Goal: Task Accomplishment & Management: Manage account settings

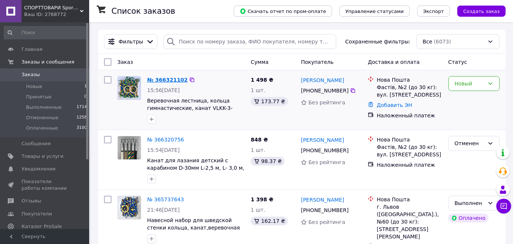
click at [167, 81] on link "№ 366321102" at bounding box center [167, 80] width 40 height 6
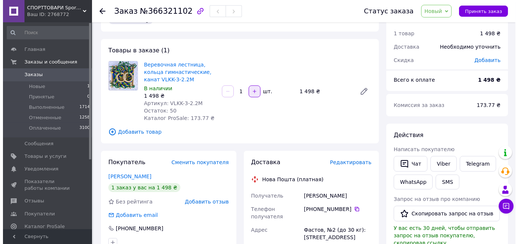
scroll to position [33, 0]
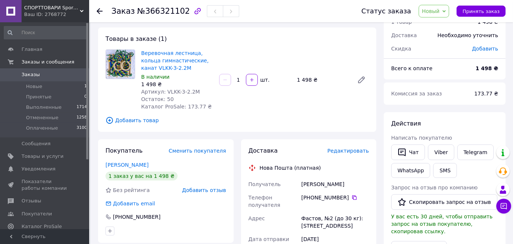
click at [138, 124] on span "Добавить товар" at bounding box center [236, 120] width 263 height 8
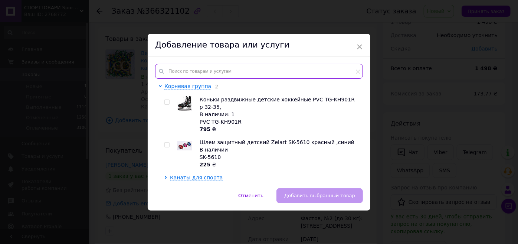
click at [172, 74] on input "text" at bounding box center [259, 71] width 208 height 15
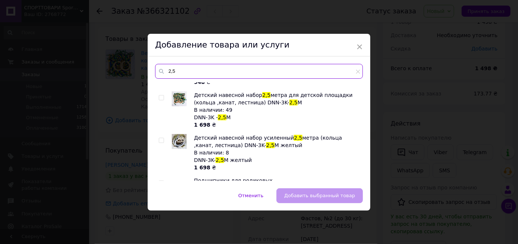
scroll to position [202, 0]
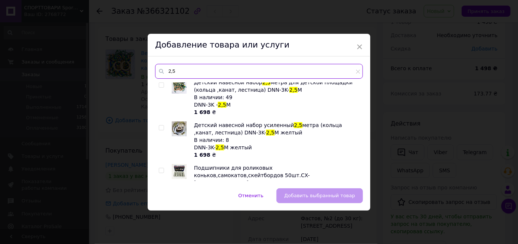
type input "2,5"
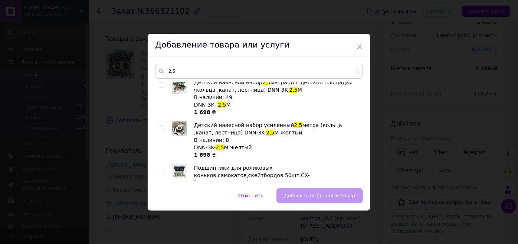
click at [160, 88] on input "checkbox" at bounding box center [161, 85] width 5 height 5
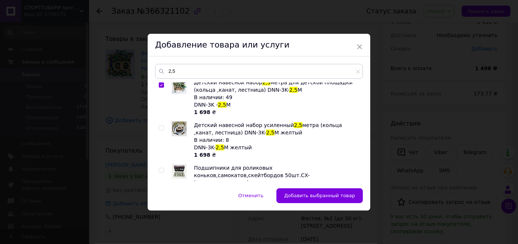
click at [161, 88] on input "checkbox" at bounding box center [161, 85] width 5 height 5
checkbox input "false"
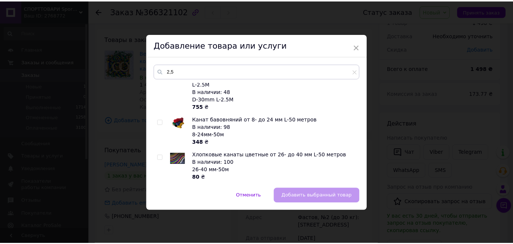
scroll to position [776, 0]
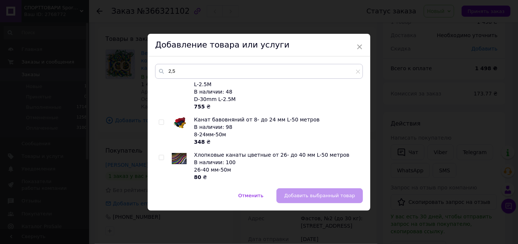
click at [159, 39] on input "checkbox" at bounding box center [161, 37] width 5 height 5
checkbox input "true"
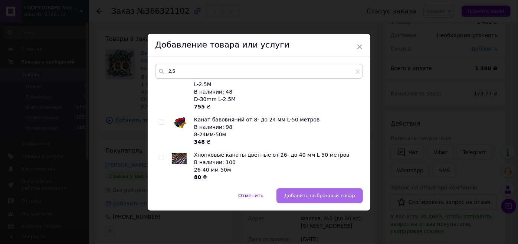
click at [330, 197] on span "Добавить выбранный товар" at bounding box center [319, 196] width 71 height 6
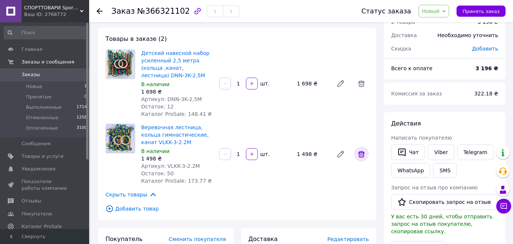
click at [360, 159] on icon at bounding box center [361, 154] width 9 height 9
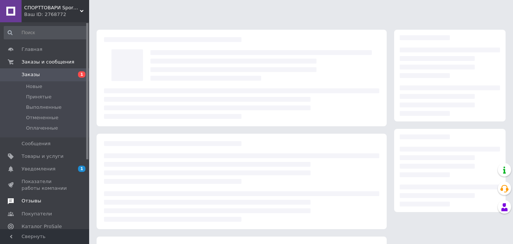
scroll to position [33, 0]
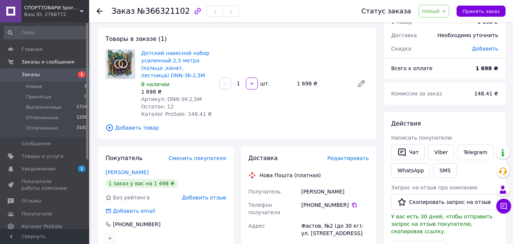
drag, startPoint x: 450, startPoint y: 11, endPoint x: 449, endPoint y: 18, distance: 7.3
click at [446, 11] on icon at bounding box center [443, 11] width 3 height 3
click at [436, 27] on li "Принят" at bounding box center [438, 25] width 39 height 11
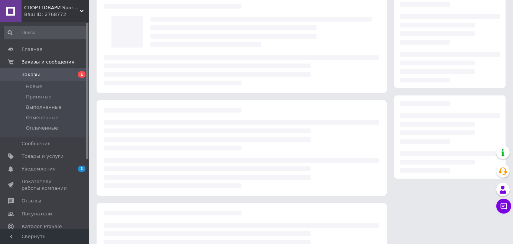
scroll to position [33, 0]
drag, startPoint x: 40, startPoint y: 169, endPoint x: 46, endPoint y: 170, distance: 6.4
click at [40, 170] on span "Уведомления" at bounding box center [39, 169] width 34 height 7
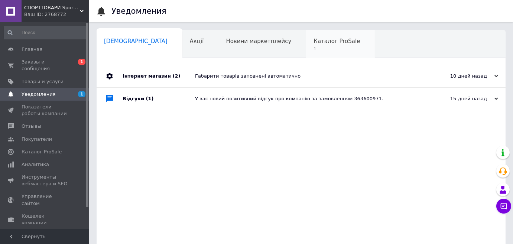
click at [313, 39] on span "Каталог ProSale" at bounding box center [336, 41] width 46 height 7
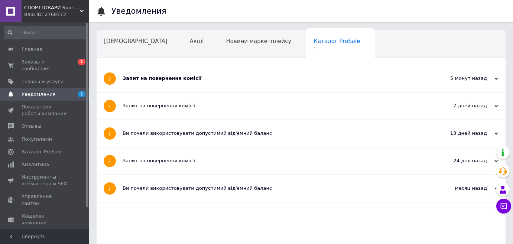
click at [173, 78] on div "Запит на повернення комісії" at bounding box center [273, 78] width 301 height 7
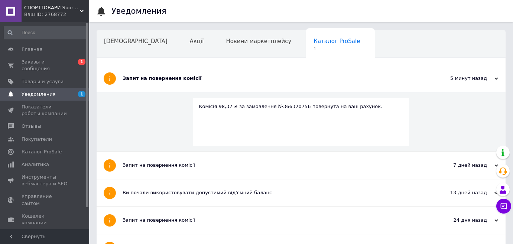
click at [174, 79] on div "Запит на повернення комісії" at bounding box center [273, 78] width 301 height 7
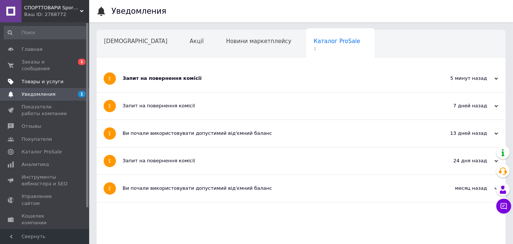
click at [48, 60] on span "Заказы и сообщения" at bounding box center [45, 65] width 47 height 13
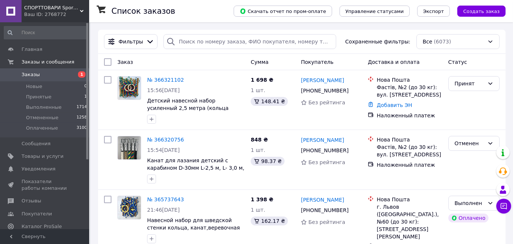
click at [203, 63] on div "Заказ" at bounding box center [180, 61] width 133 height 13
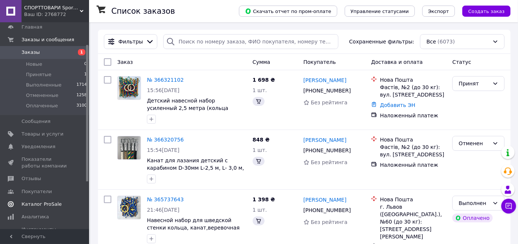
scroll to position [33, 0]
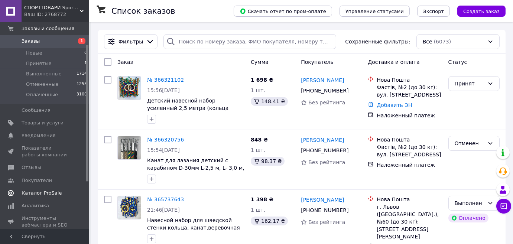
click at [36, 192] on span "Каталог ProSale" at bounding box center [42, 193] width 40 height 7
